Goal: Task Accomplishment & Management: Manage account settings

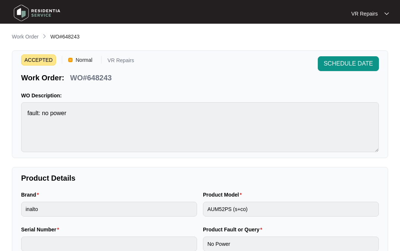
click at [26, 35] on p "Work Order" at bounding box center [25, 36] width 27 height 7
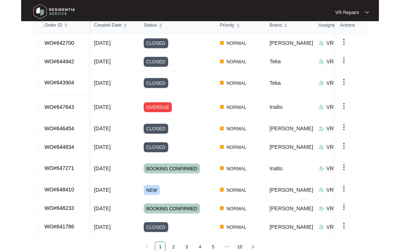
scroll to position [150, 0]
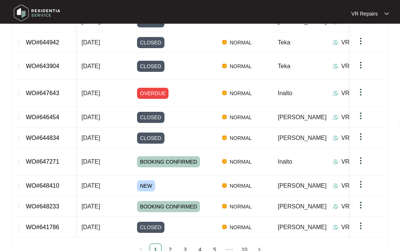
click at [58, 182] on link "WO#648410" at bounding box center [42, 185] width 33 height 6
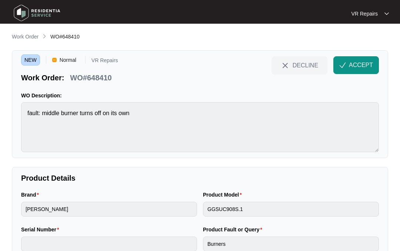
click at [357, 60] on button "ACCEPT" at bounding box center [356, 65] width 46 height 18
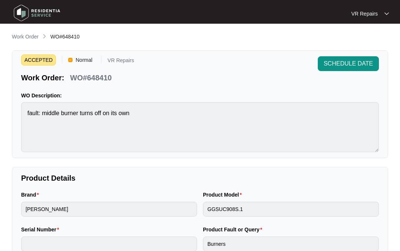
click at [18, 38] on p "Work Order" at bounding box center [25, 36] width 27 height 7
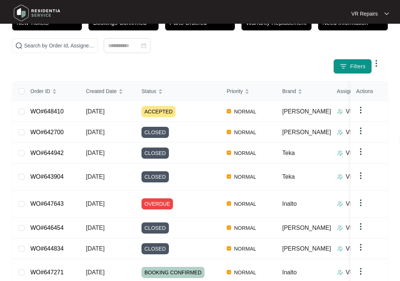
scroll to position [75, 0]
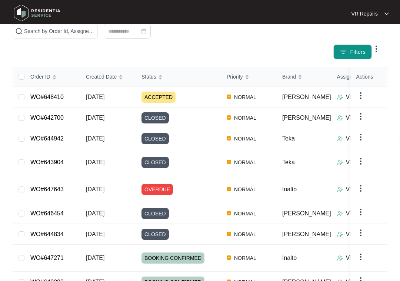
click at [58, 176] on td "WO#647643" at bounding box center [52, 189] width 56 height 27
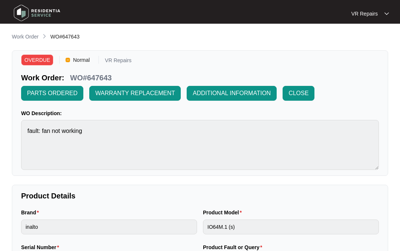
click at [25, 36] on p "Work Order" at bounding box center [25, 36] width 27 height 7
